Goal: Information Seeking & Learning: Learn about a topic

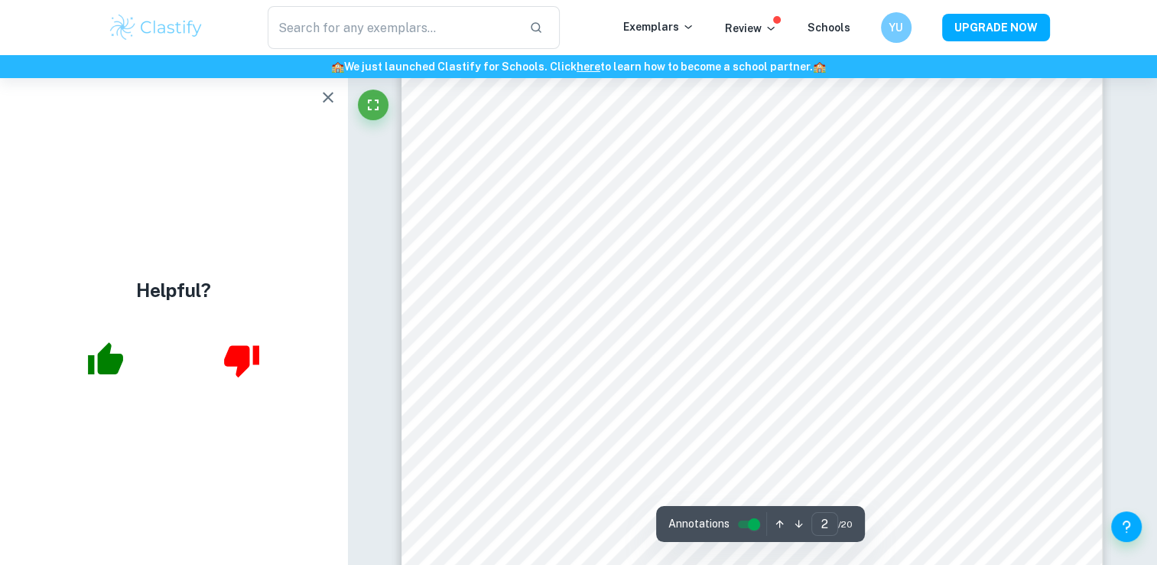
type input "1"
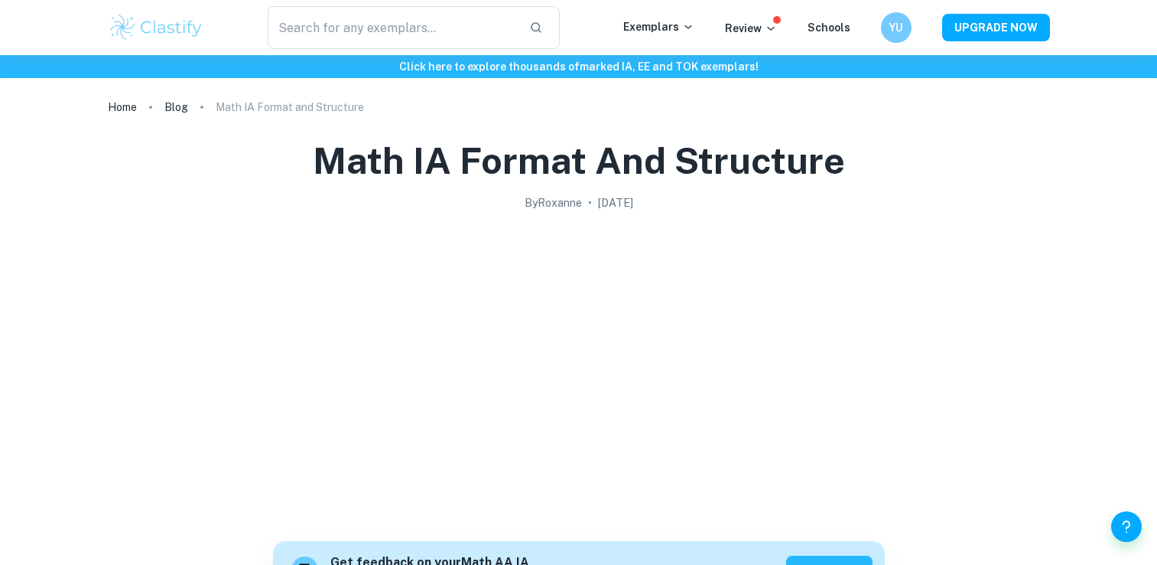
scroll to position [687, 0]
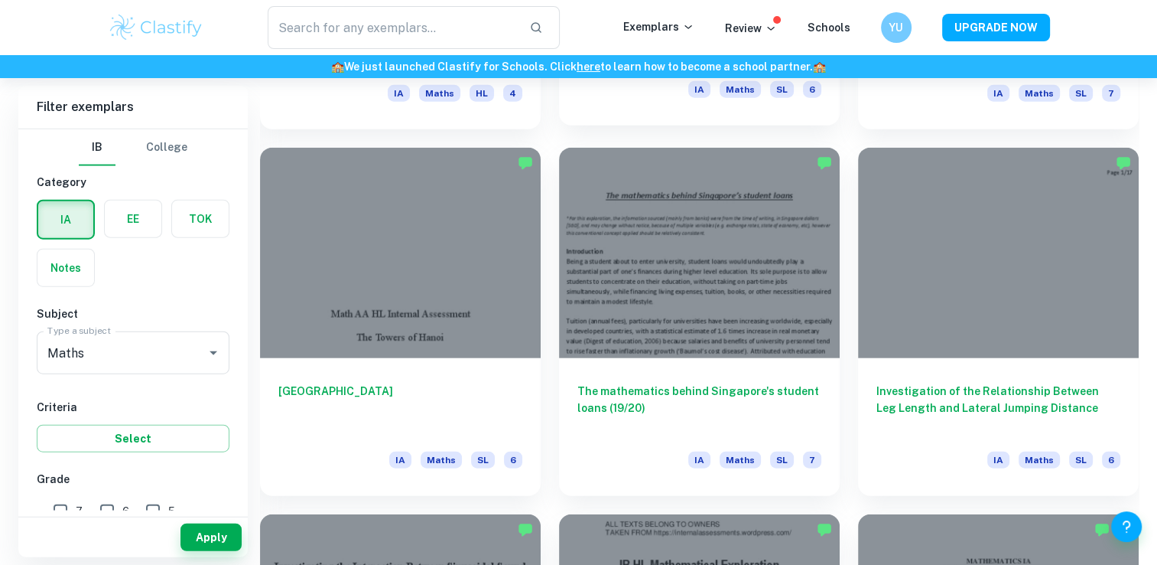
scroll to position [3685, 0]
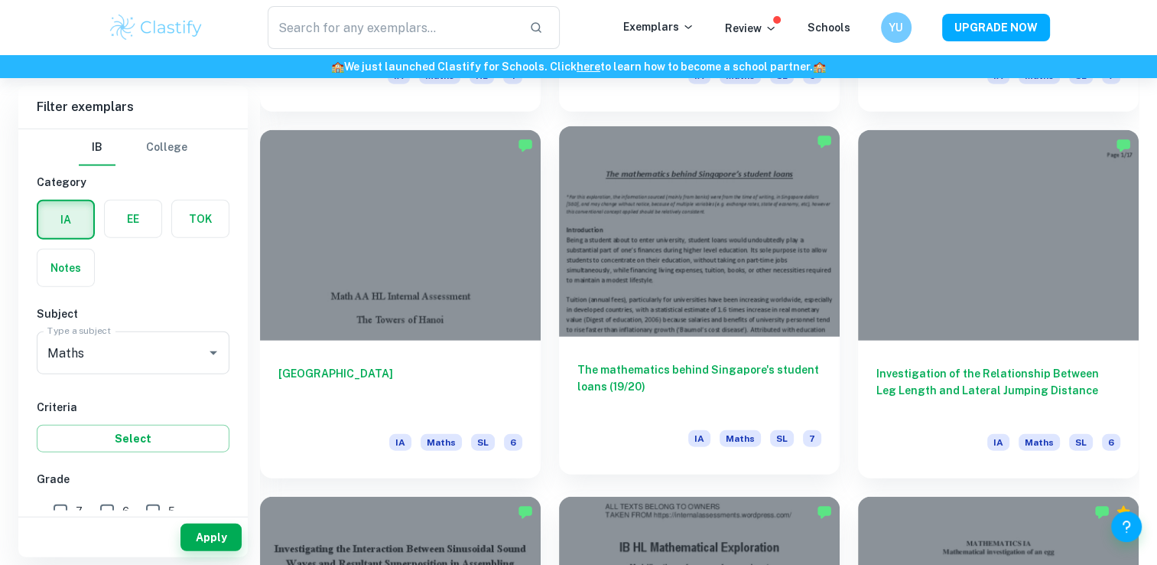
click at [765, 402] on h6 "The mathematics behind Singapore's student loans (19/20)" at bounding box center [700, 386] width 244 height 50
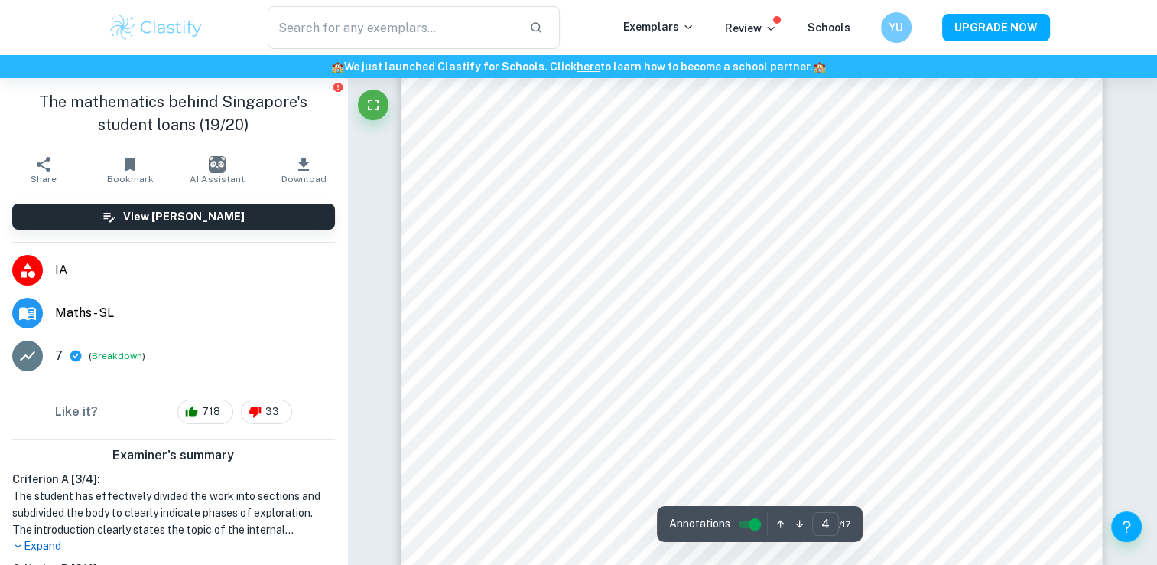
type input "5"
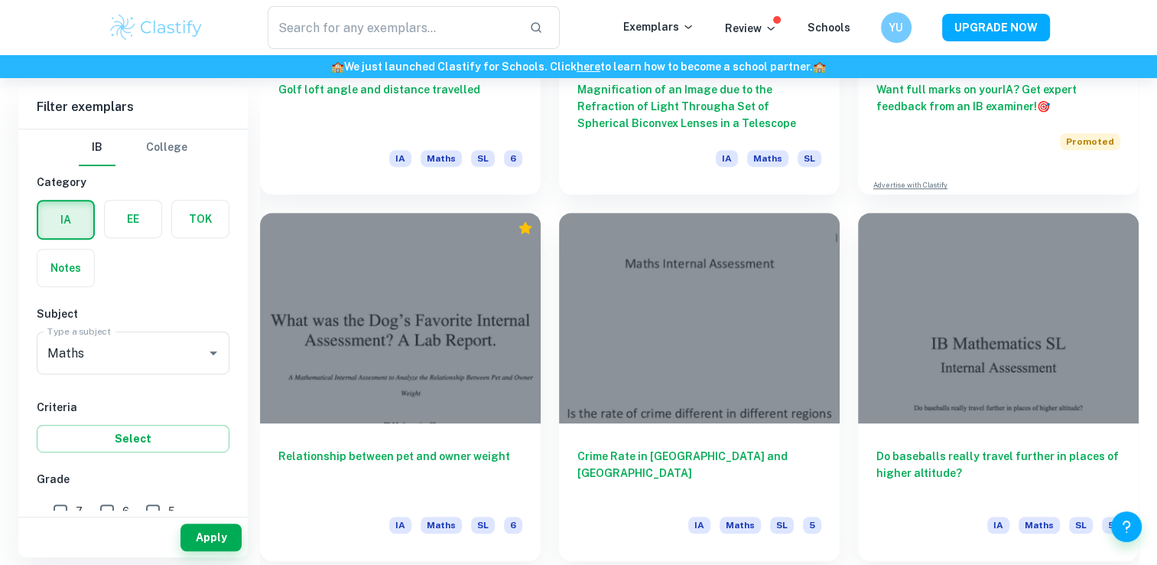
scroll to position [6536, 0]
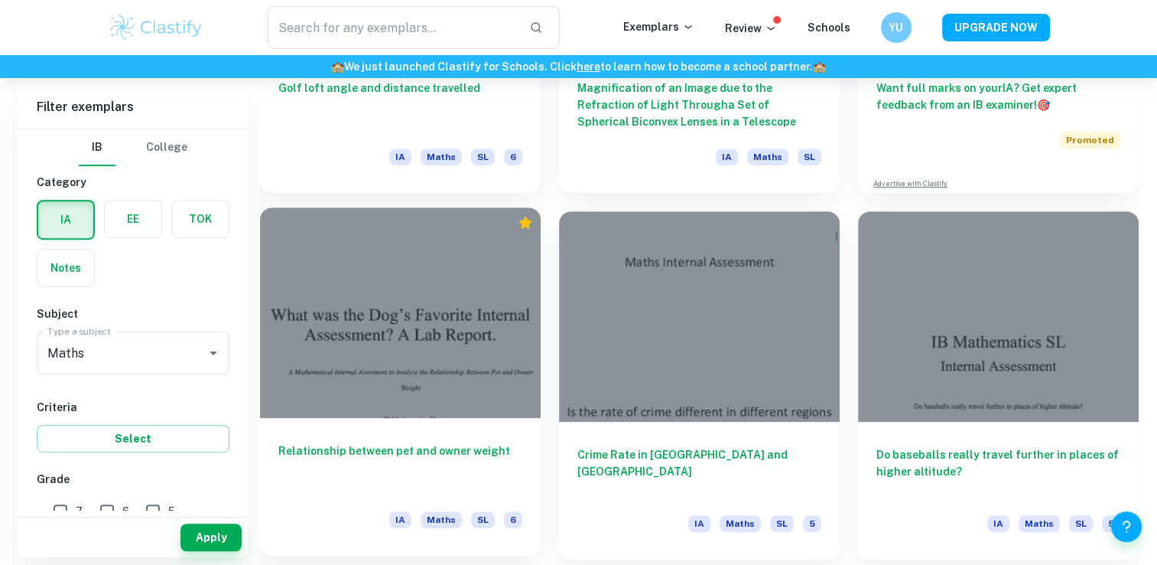
click at [421, 291] on div at bounding box center [400, 312] width 281 height 210
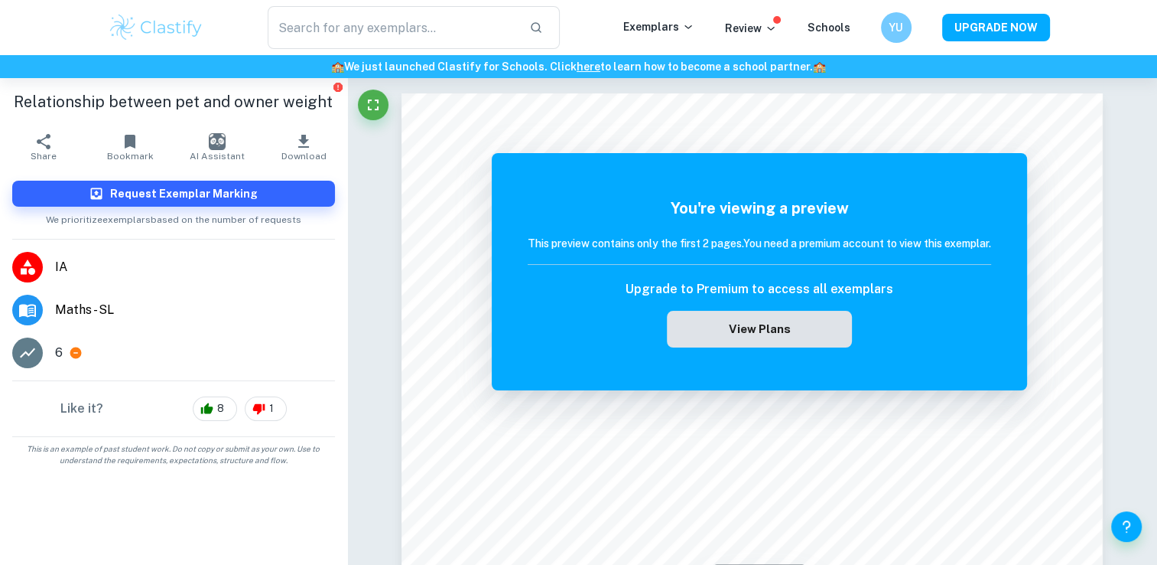
scroll to position [135, 0]
